Goal: Task Accomplishment & Management: Manage account settings

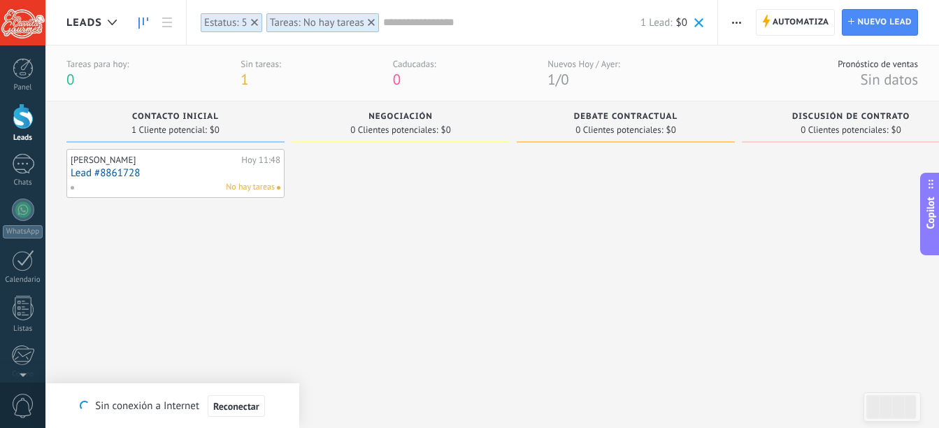
type textarea "*******"
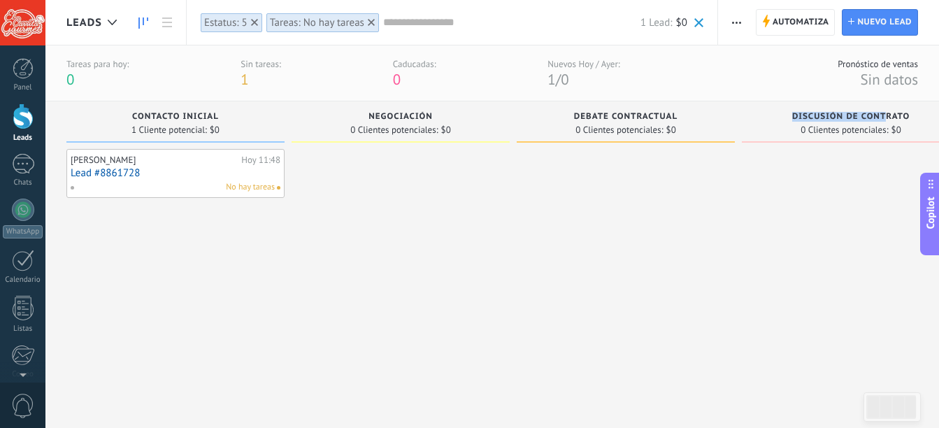
scroll to position [13, 0]
click at [31, 83] on div "Panel" at bounding box center [23, 87] width 41 height 9
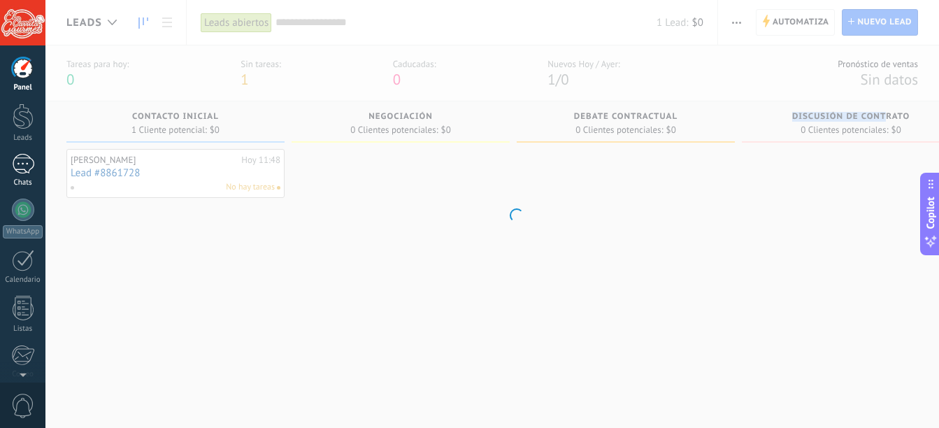
click at [20, 171] on div "1" at bounding box center [23, 164] width 22 height 20
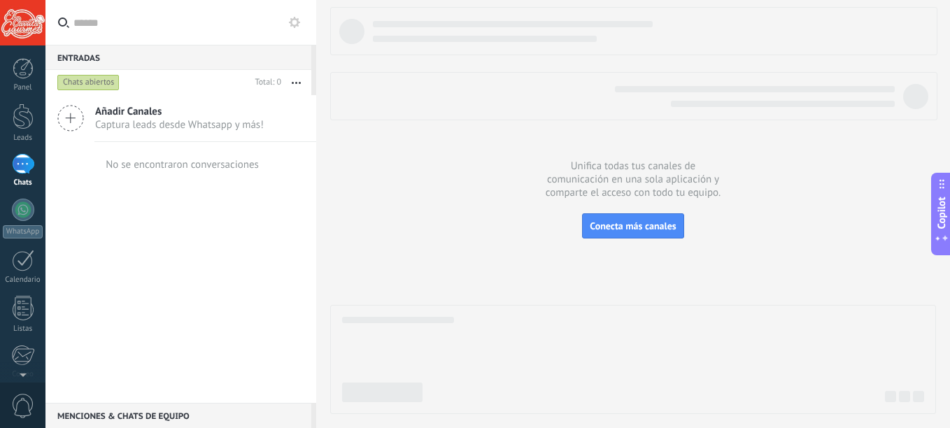
drag, startPoint x: 22, startPoint y: 64, endPoint x: 91, endPoint y: 84, distance: 71.3
click at [22, 64] on div at bounding box center [23, 68] width 21 height 21
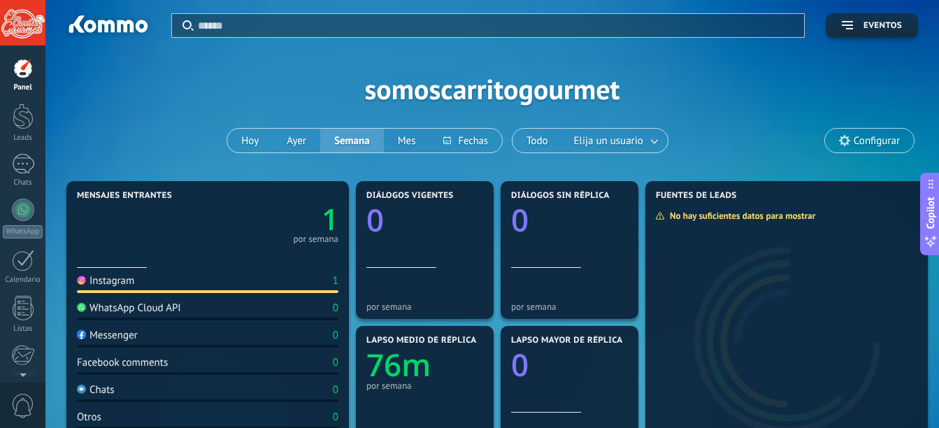
click at [324, 222] on text "1" at bounding box center [330, 219] width 17 height 40
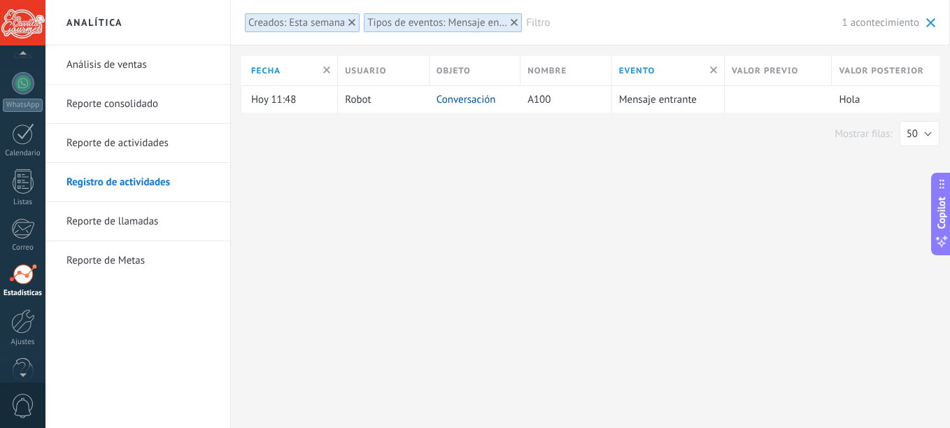
click at [20, 65] on div at bounding box center [22, 55] width 45 height 21
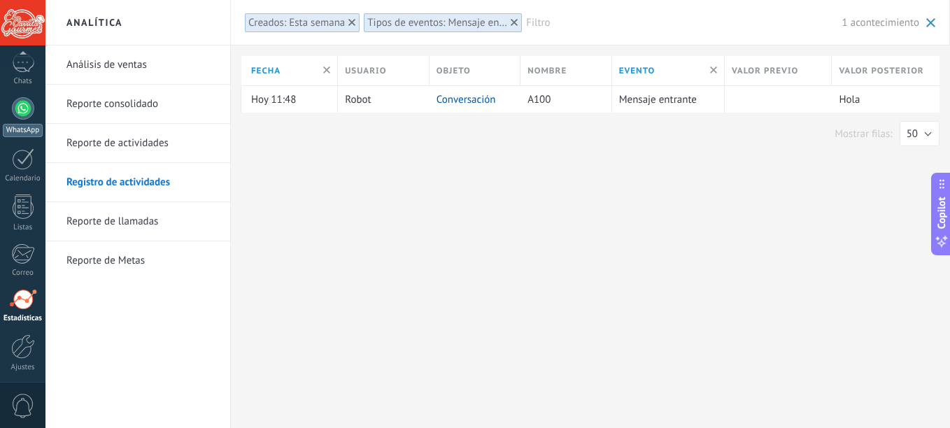
scroll to position [154, 0]
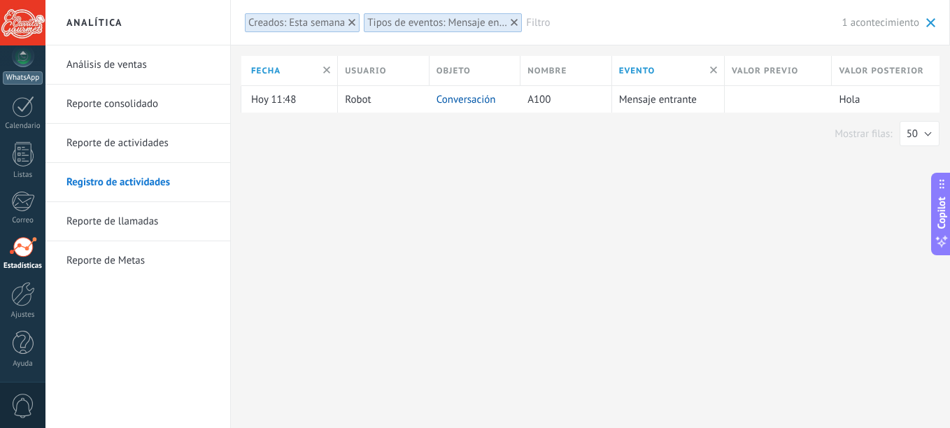
click at [6, 69] on link "WhatsApp" at bounding box center [22, 65] width 45 height 40
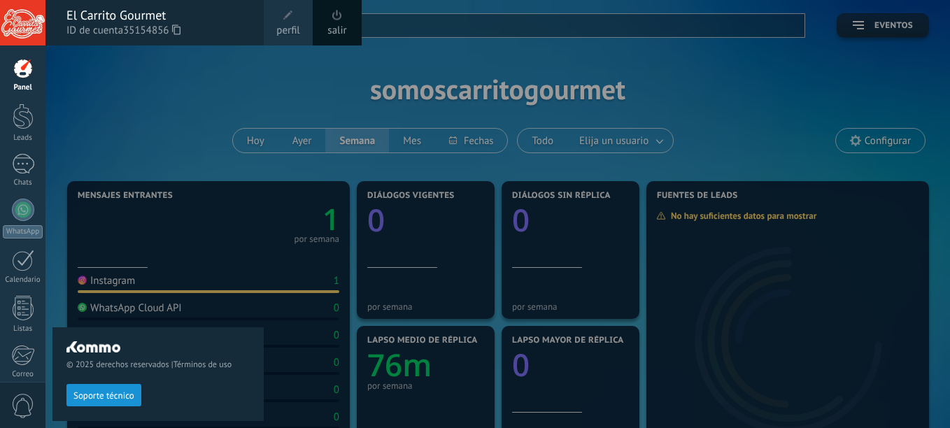
click at [135, 11] on div "El Carrito Gourmet" at bounding box center [157, 15] width 183 height 15
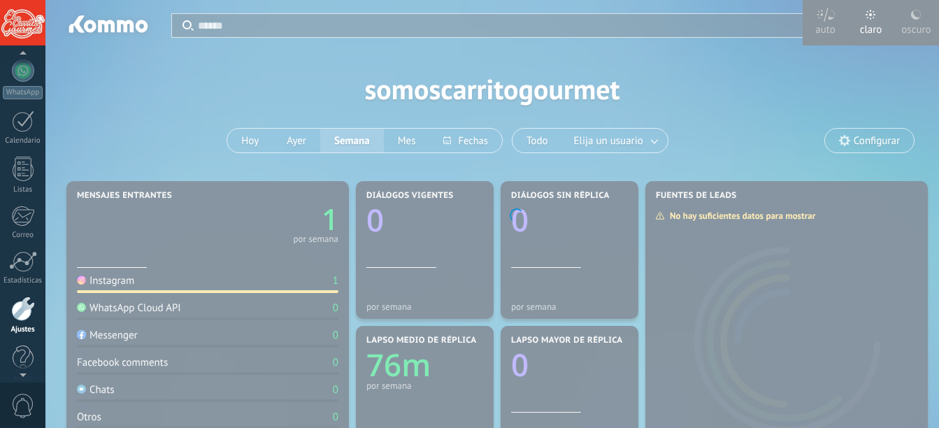
scroll to position [154, 0]
click at [29, 219] on div "Correo" at bounding box center [23, 220] width 41 height 9
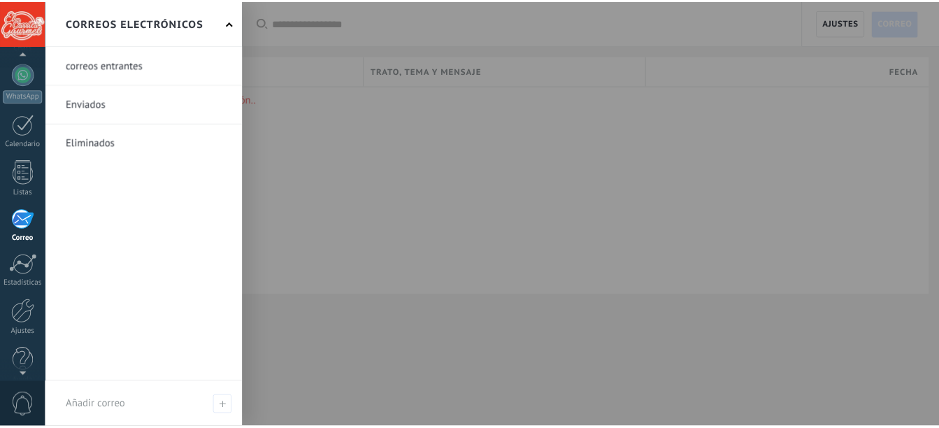
scroll to position [154, 0]
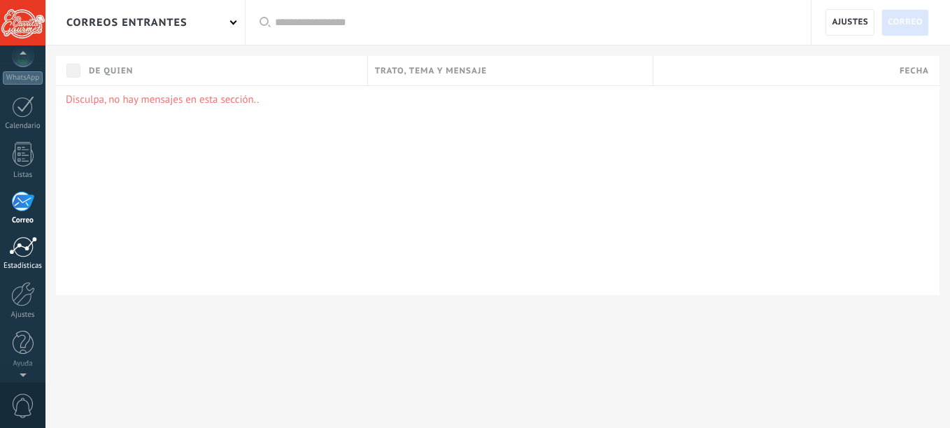
click at [34, 239] on div at bounding box center [23, 246] width 28 height 21
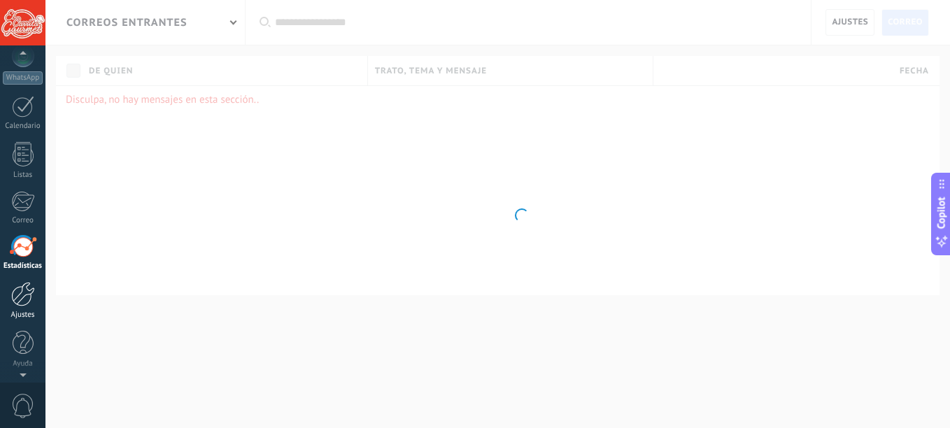
click at [27, 292] on div at bounding box center [23, 294] width 24 height 24
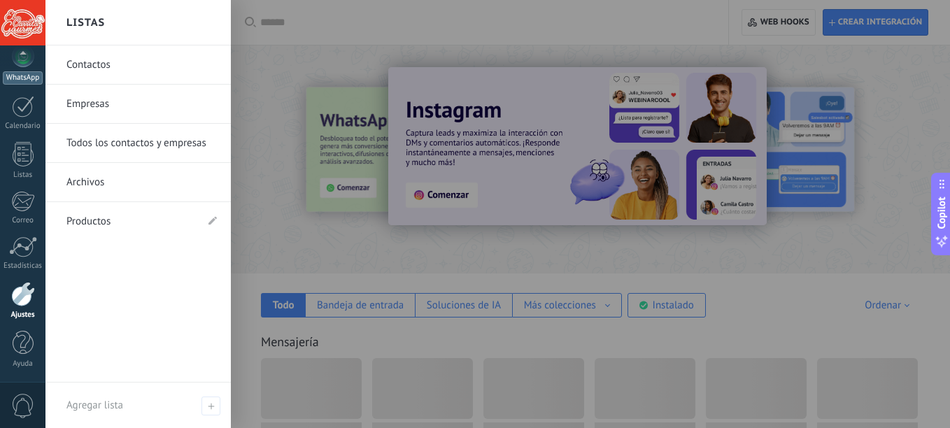
click at [25, 71] on div "WhatsApp" at bounding box center [23, 77] width 40 height 13
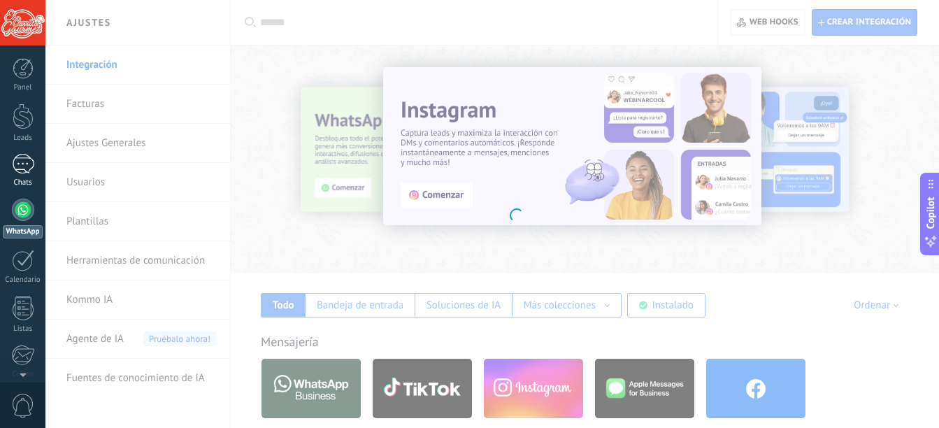
click at [25, 165] on div at bounding box center [23, 164] width 22 height 20
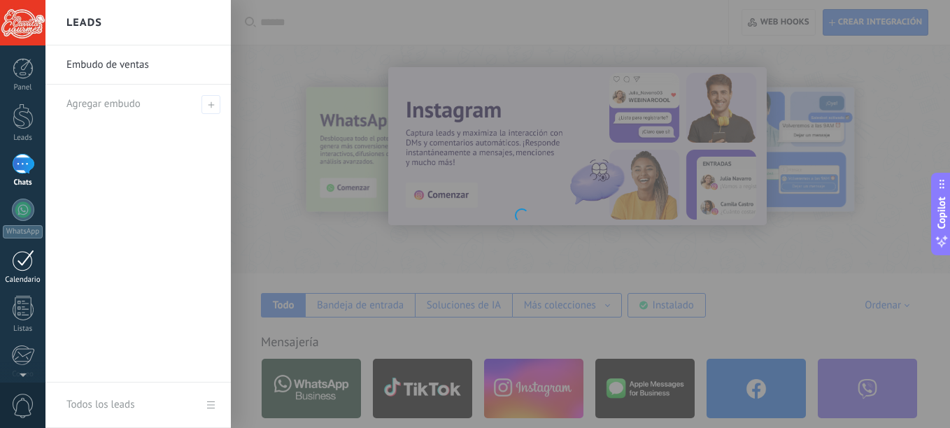
click at [17, 261] on div at bounding box center [23, 261] width 22 height 22
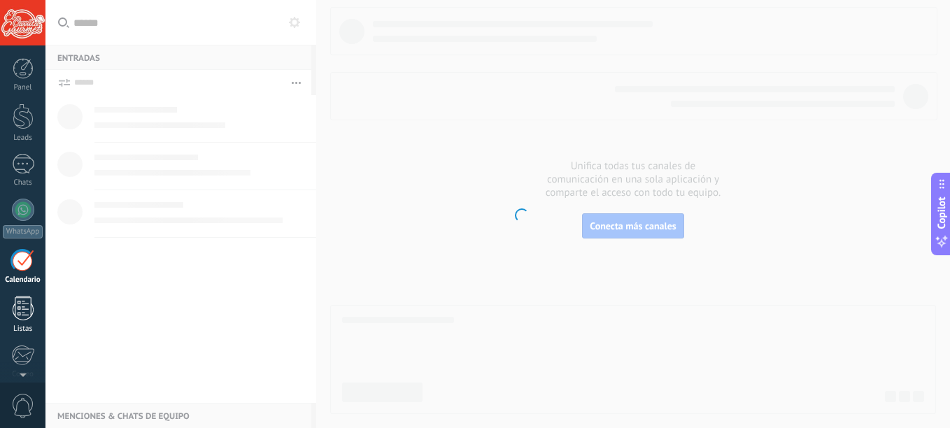
click at [34, 297] on link "Listas" at bounding box center [22, 315] width 45 height 38
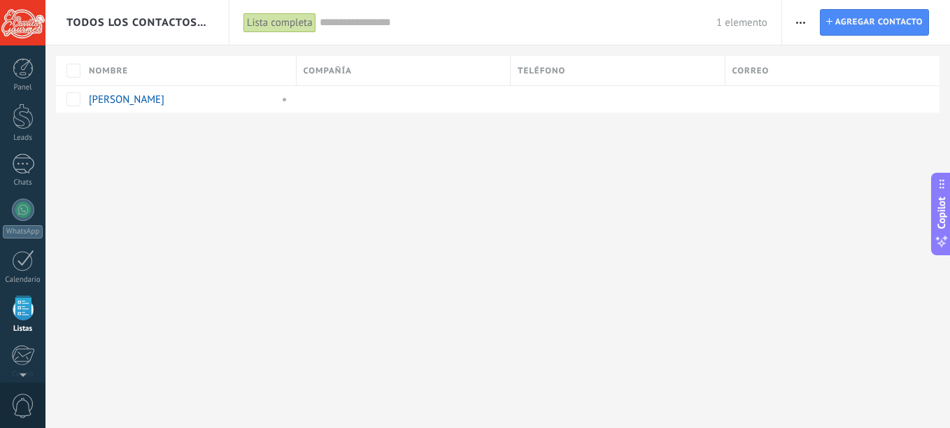
click at [28, 342] on div "Panel Leads Chats WhatsApp Clientes" at bounding box center [22, 297] width 45 height 478
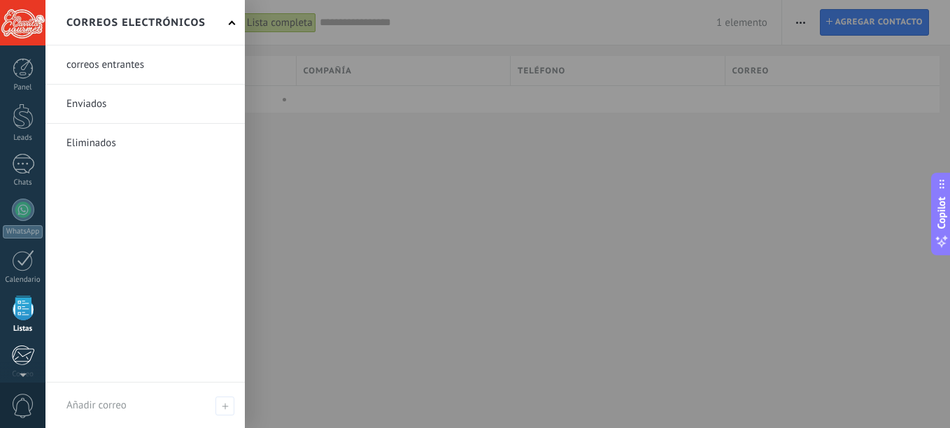
click at [29, 353] on div at bounding box center [22, 355] width 23 height 21
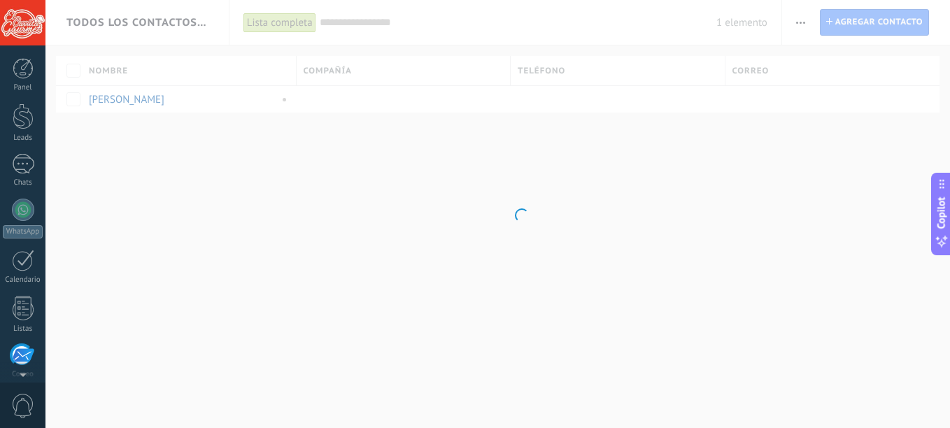
scroll to position [136, 0]
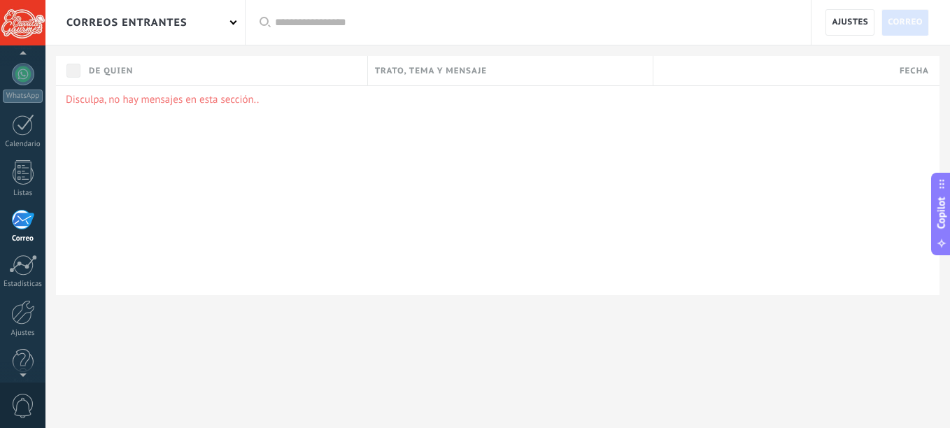
click at [20, 252] on div "Panel Leads Chats WhatsApp Clientes" at bounding box center [22, 161] width 45 height 478
click at [27, 285] on div "Estadísticas" at bounding box center [23, 284] width 41 height 9
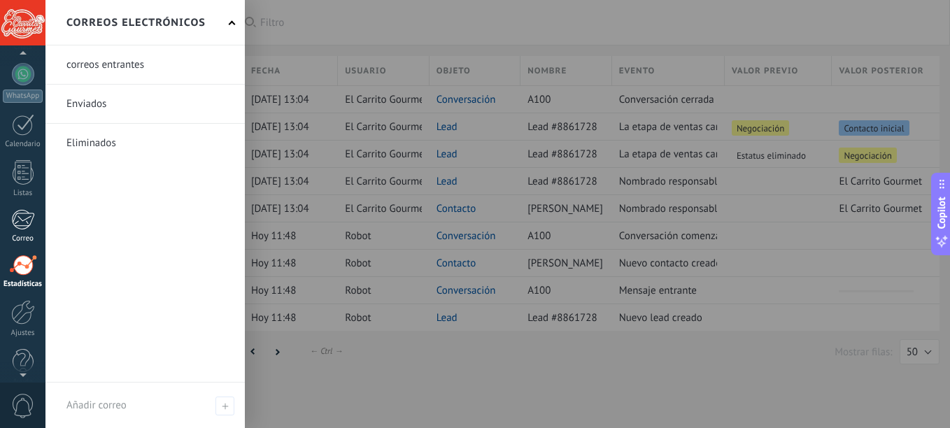
click at [20, 220] on div at bounding box center [22, 219] width 23 height 21
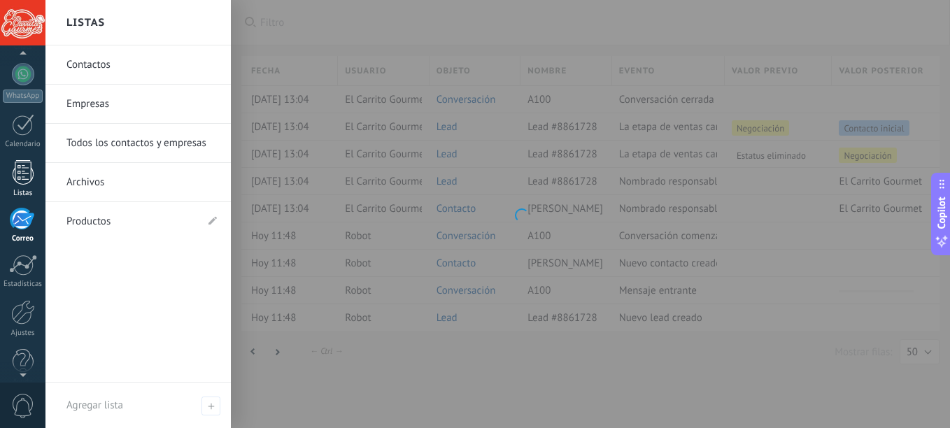
click at [28, 173] on div at bounding box center [23, 172] width 21 height 24
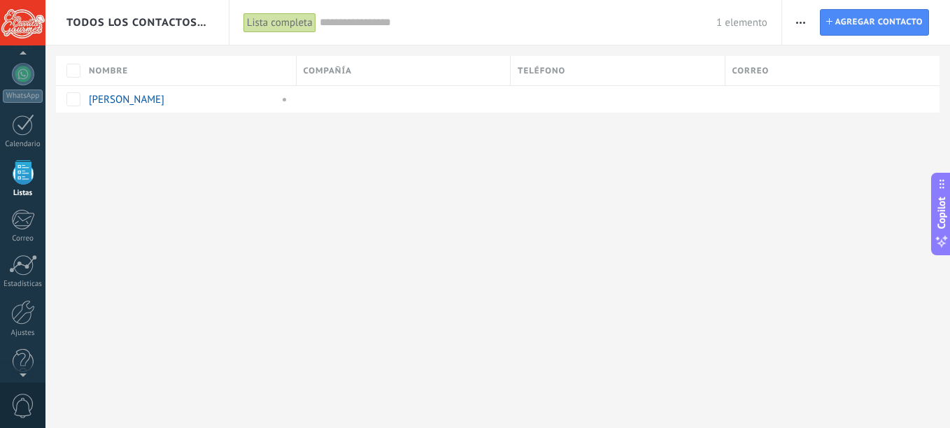
click at [27, 197] on div "Listas" at bounding box center [23, 193] width 41 height 9
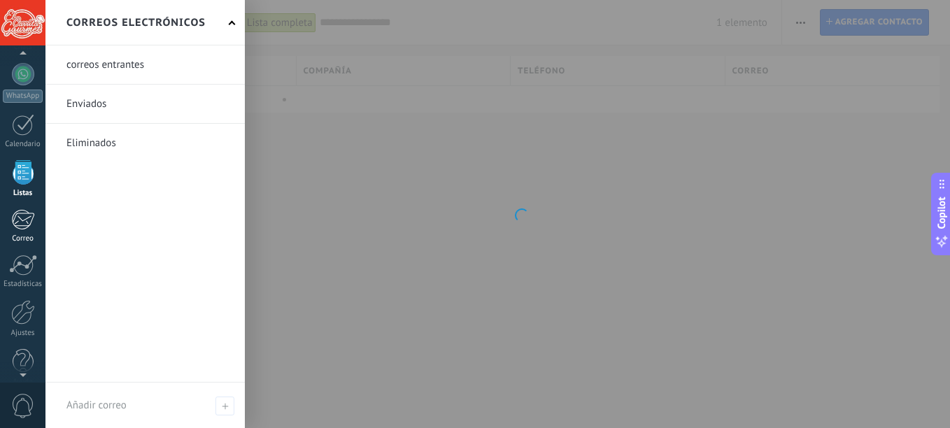
click at [29, 226] on div at bounding box center [22, 219] width 23 height 21
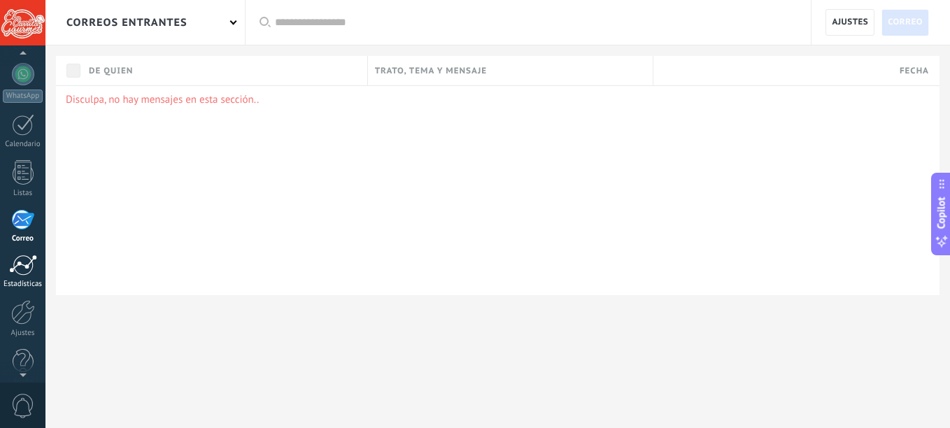
click at [18, 282] on div "Estadísticas" at bounding box center [23, 284] width 41 height 9
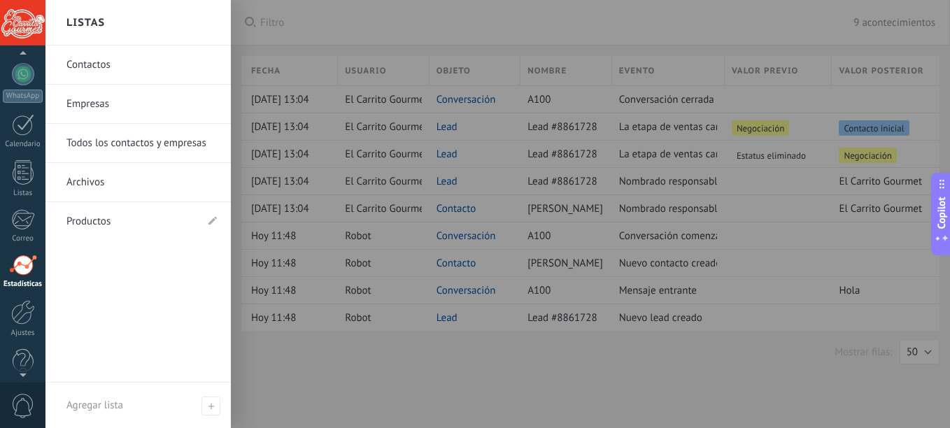
click at [111, 145] on link "Todos los contactos y empresas" at bounding box center [141, 143] width 150 height 39
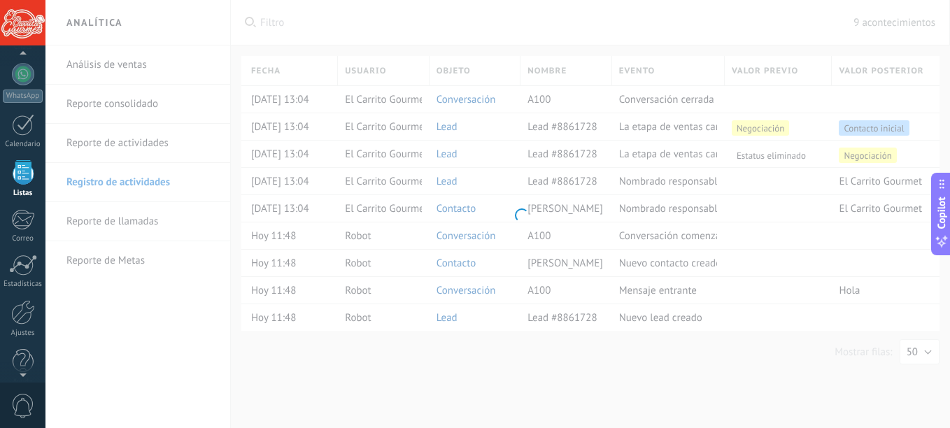
scroll to position [87, 0]
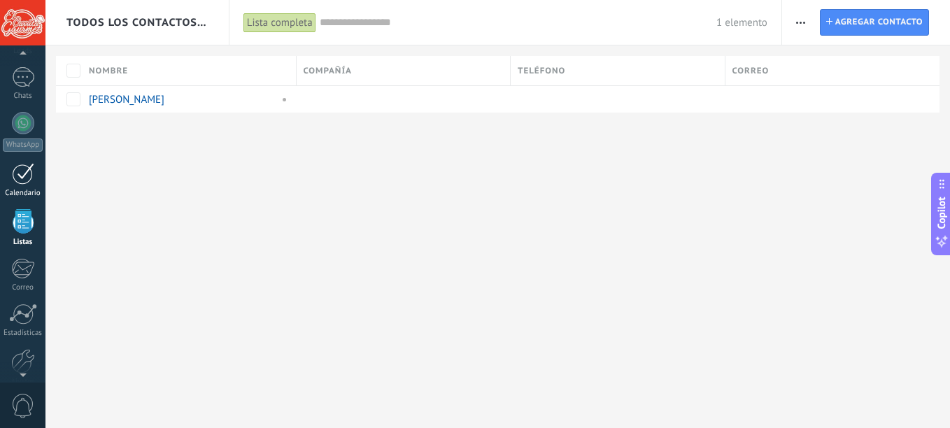
click at [18, 176] on div at bounding box center [23, 174] width 22 height 22
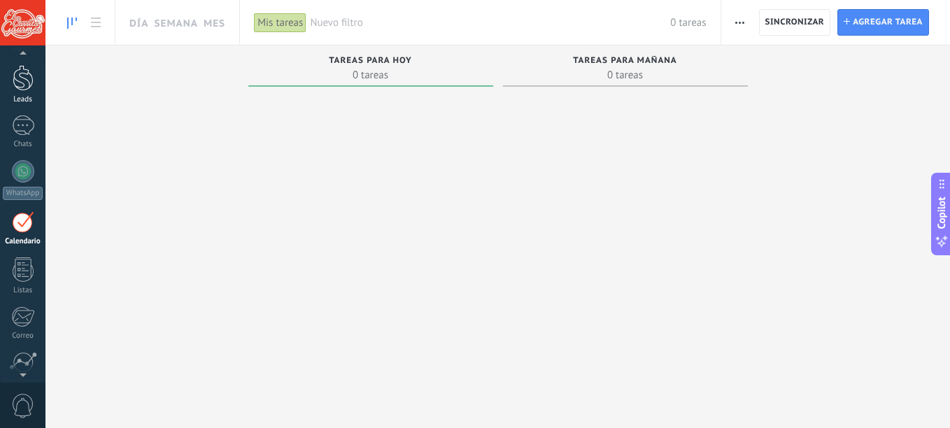
scroll to position [41, 0]
click at [325, 18] on span "Nuevo filtro" at bounding box center [490, 22] width 360 height 13
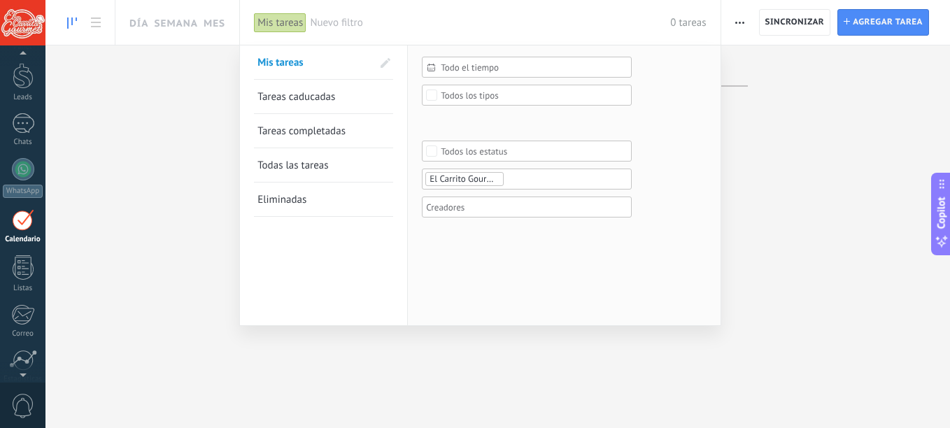
click at [184, 212] on div at bounding box center [475, 214] width 950 height 428
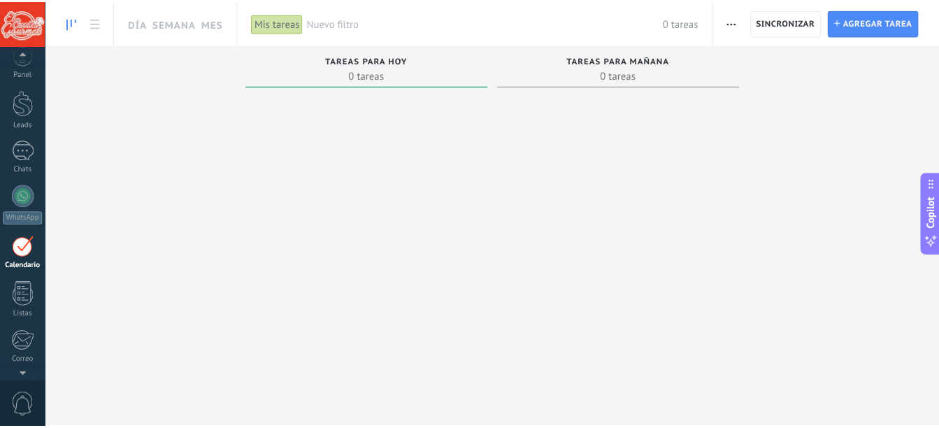
scroll to position [0, 0]
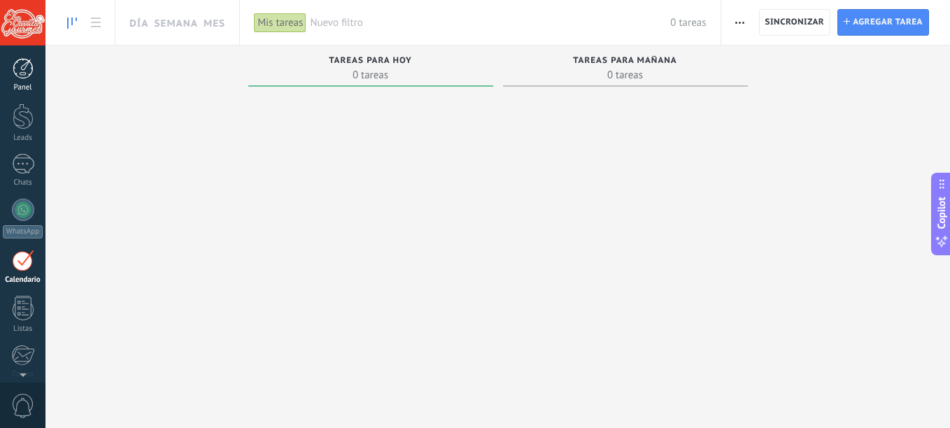
click at [21, 75] on div at bounding box center [23, 68] width 21 height 21
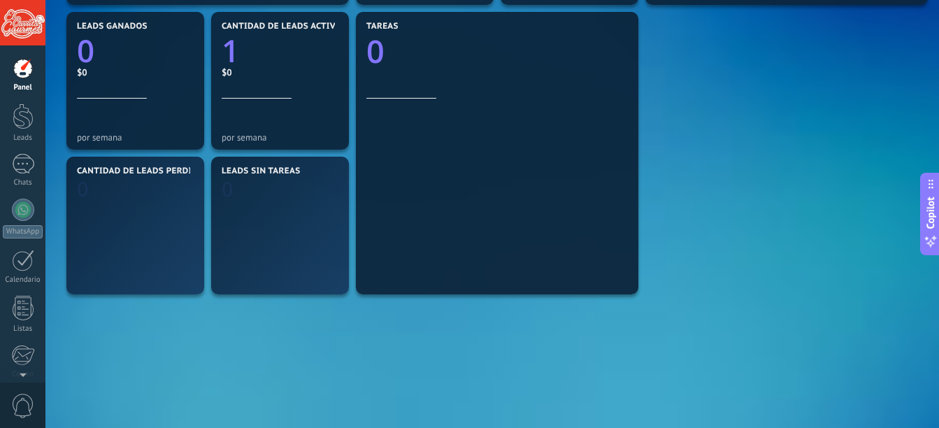
scroll to position [516, 0]
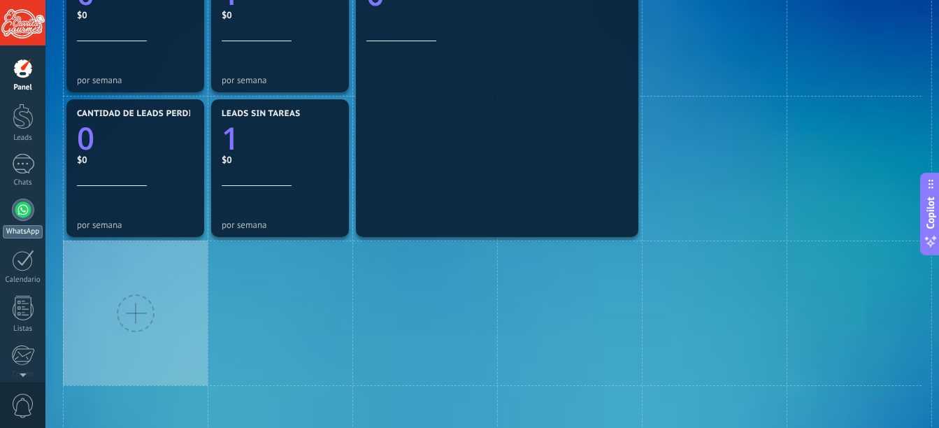
click at [28, 210] on div at bounding box center [23, 210] width 22 height 22
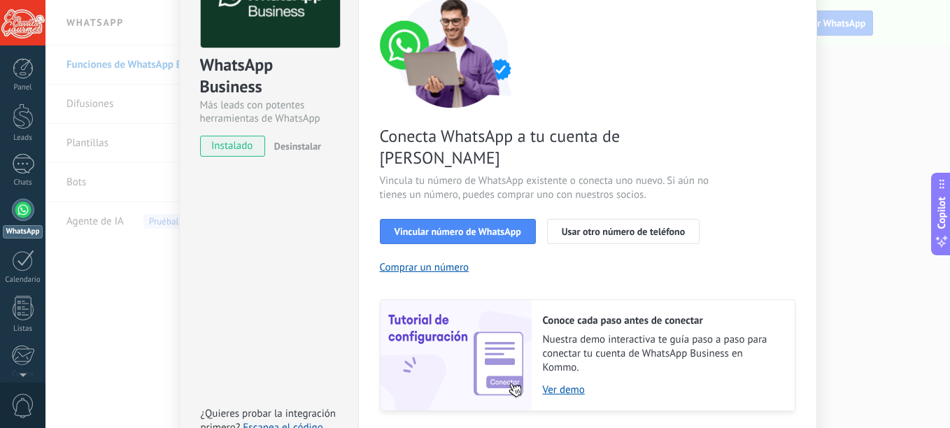
scroll to position [140, 0]
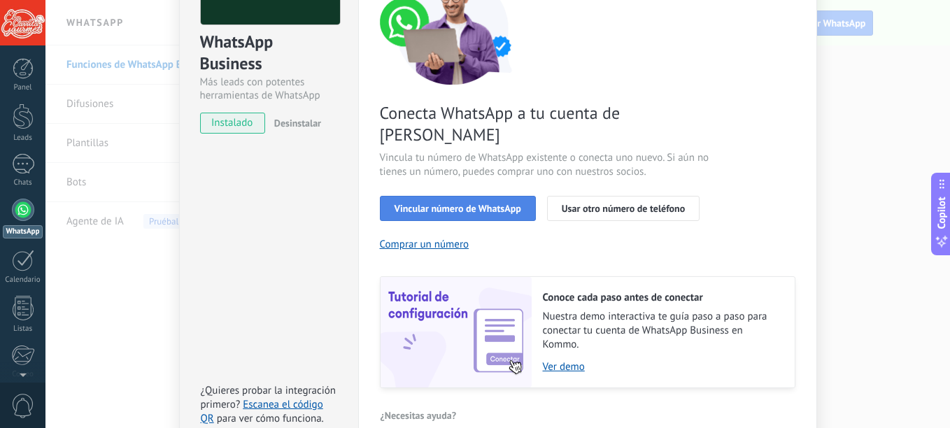
click at [509, 204] on span "Vincular número de WhatsApp" at bounding box center [457, 209] width 127 height 10
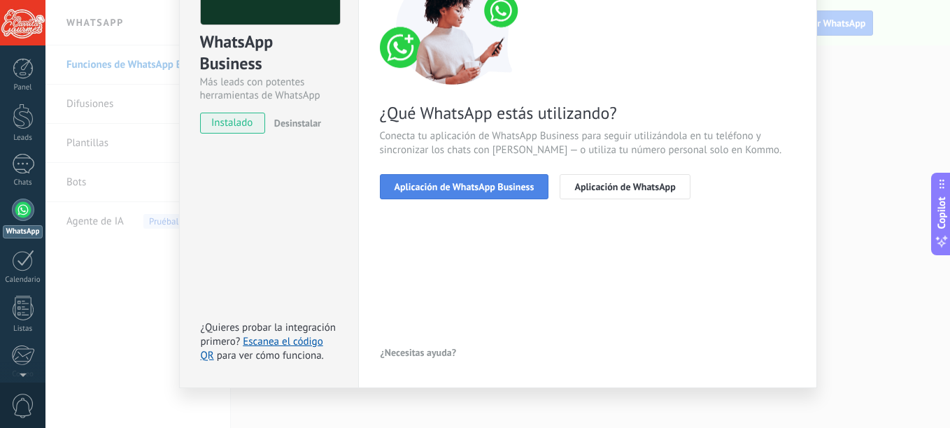
click at [518, 189] on span "Aplicación de WhatsApp Business" at bounding box center [464, 187] width 140 height 10
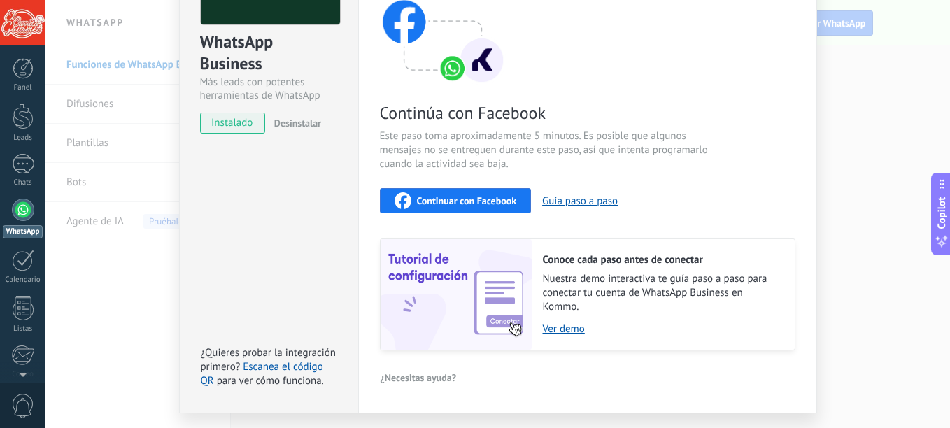
click at [516, 209] on button "Continuar con Facebook" at bounding box center [456, 200] width 152 height 25
click at [33, 171] on div at bounding box center [23, 164] width 22 height 20
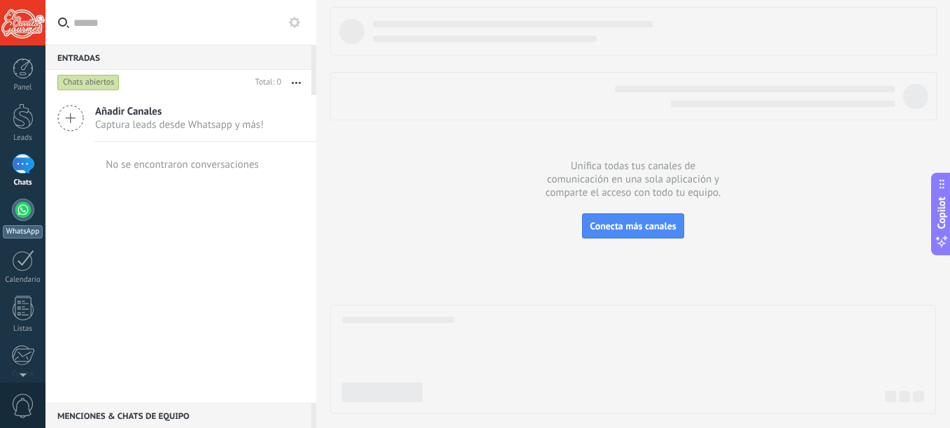
click at [31, 220] on link "WhatsApp" at bounding box center [22, 219] width 45 height 40
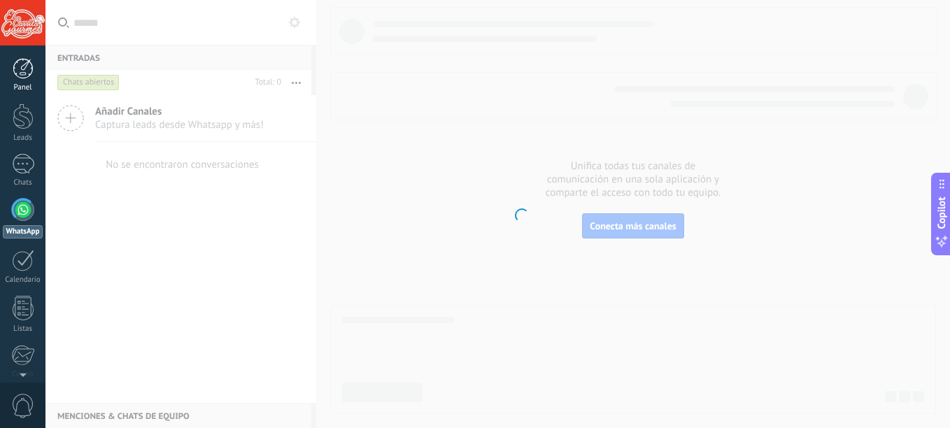
click at [10, 65] on link "Panel" at bounding box center [22, 75] width 45 height 34
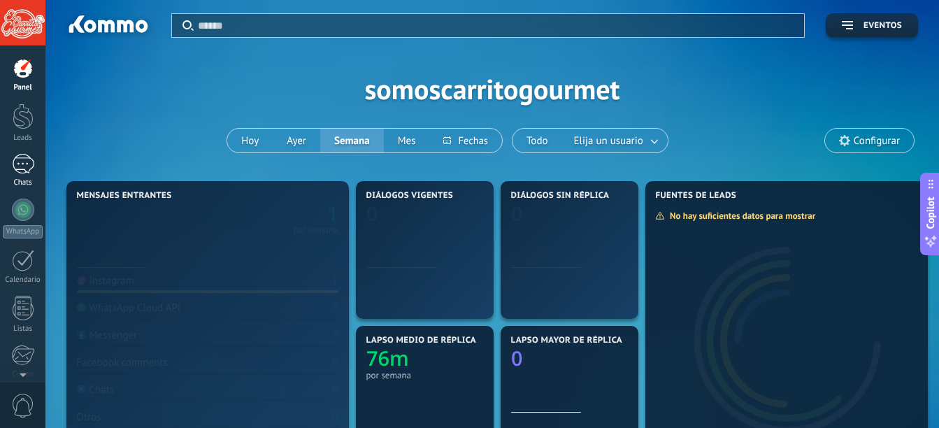
click at [20, 166] on div at bounding box center [23, 164] width 22 height 20
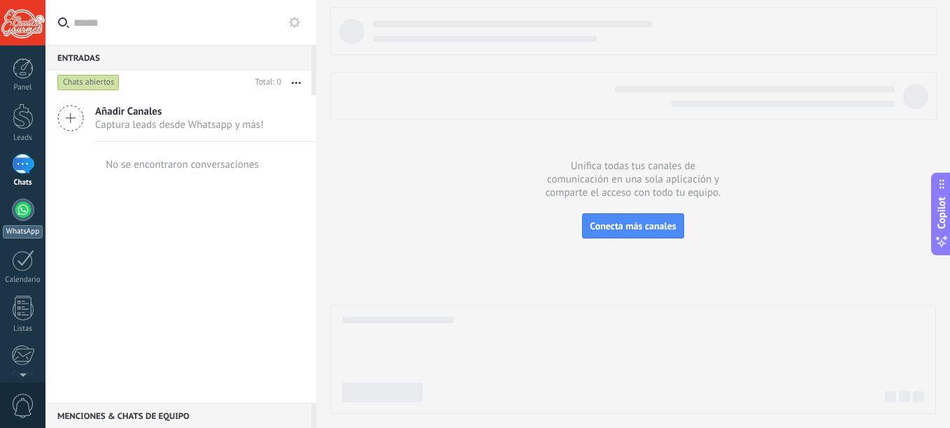
click at [31, 220] on link "WhatsApp" at bounding box center [22, 219] width 45 height 40
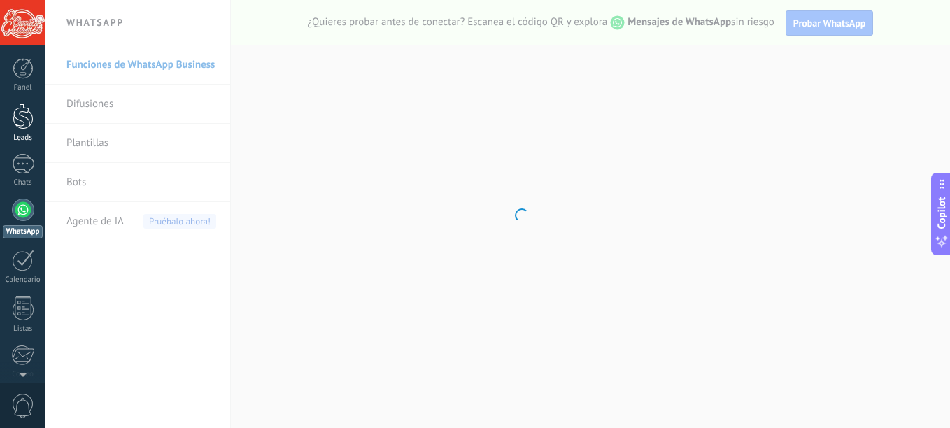
click at [24, 129] on link "Leads" at bounding box center [22, 123] width 45 height 39
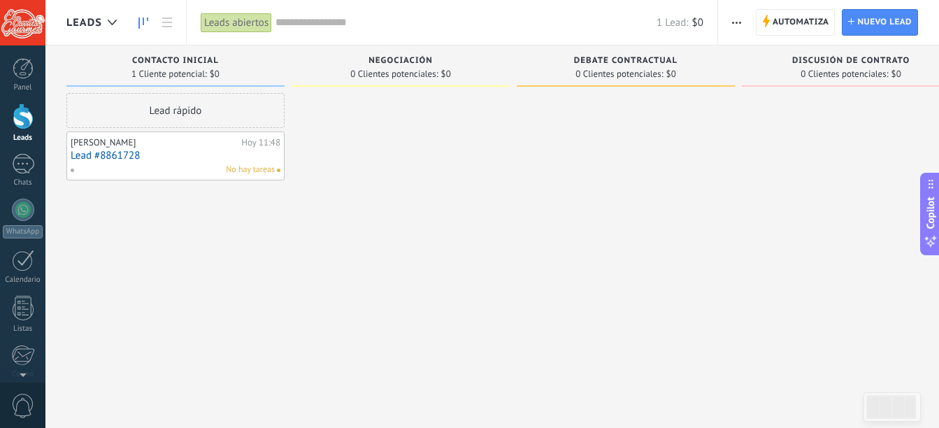
click at [172, 155] on link "Lead #8861728" at bounding box center [176, 156] width 210 height 12
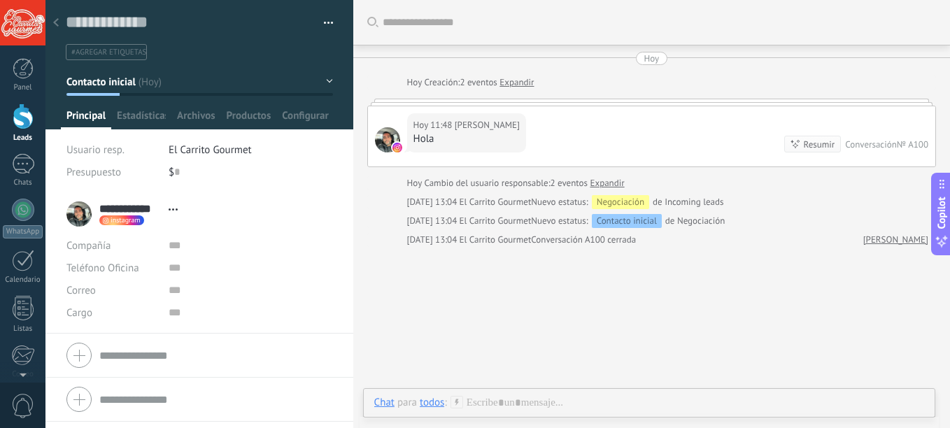
click at [399, 150] on img at bounding box center [397, 148] width 10 height 10
